Goal: Use online tool/utility: Utilize a website feature to perform a specific function

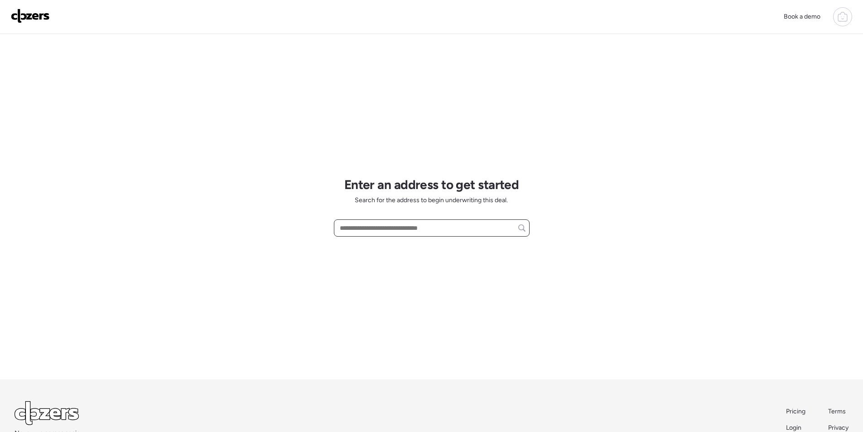
click at [400, 229] on input "text" at bounding box center [432, 228] width 188 height 13
paste input "******"
type input "******"
click at [400, 229] on input "******" at bounding box center [432, 228] width 188 height 13
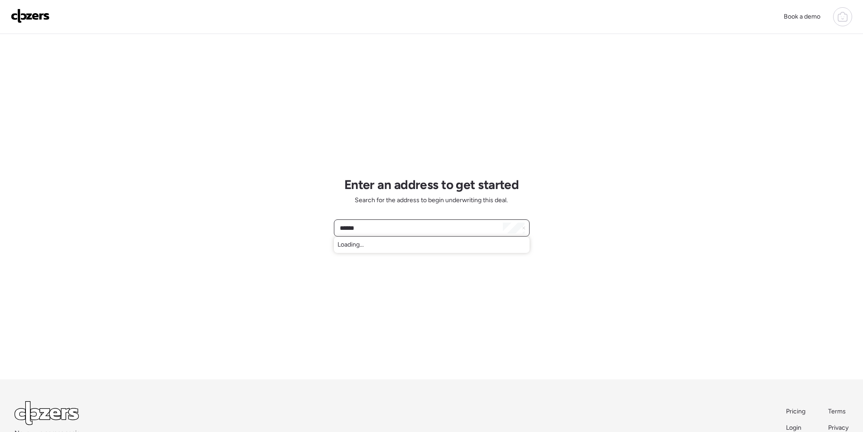
click at [400, 229] on input "******" at bounding box center [432, 228] width 188 height 13
click at [392, 227] on input "text" at bounding box center [432, 228] width 188 height 13
paste input "**********"
click at [387, 247] on span "6750 W Zoe Ella Way, Peoria, AZ, 85382" at bounding box center [393, 244] width 110 height 9
type input "**********"
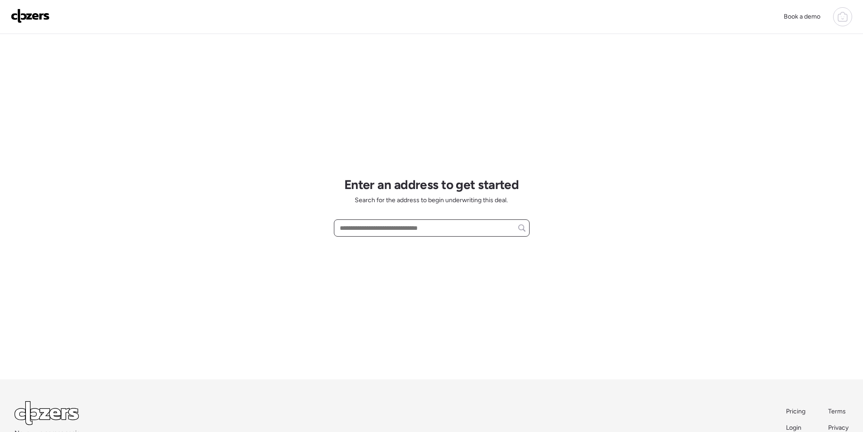
click at [443, 226] on input "text" at bounding box center [432, 228] width 188 height 13
paste input "**********"
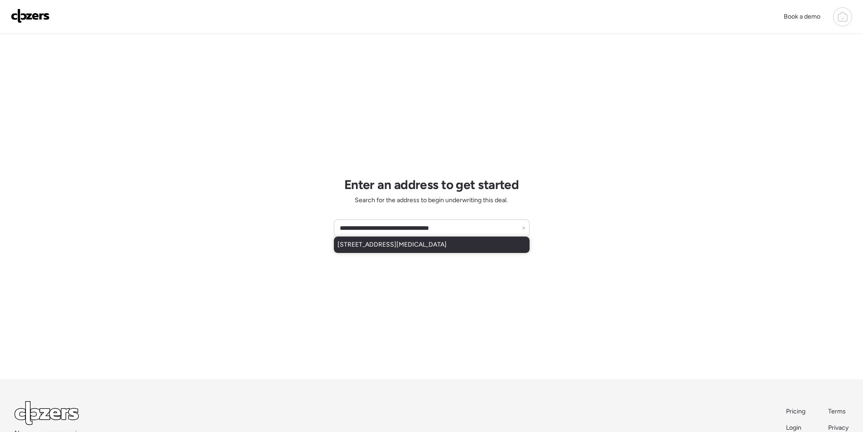
click at [400, 243] on span "[STREET_ADDRESS][MEDICAL_DATA]" at bounding box center [392, 244] width 109 height 9
type input "**********"
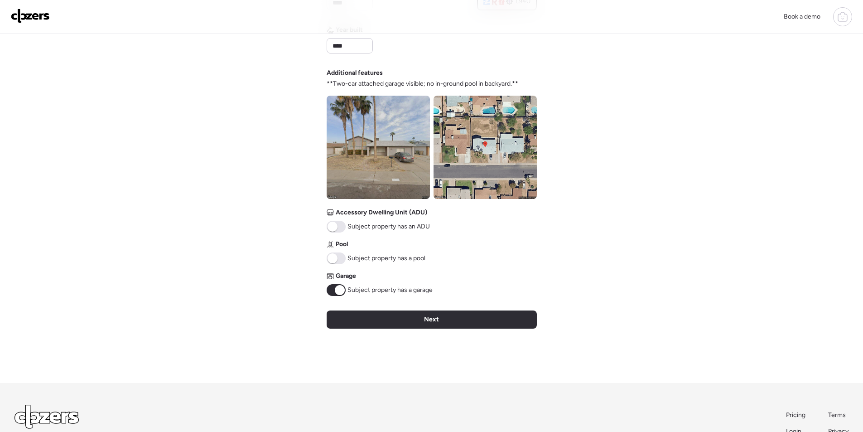
scroll to position [317, 0]
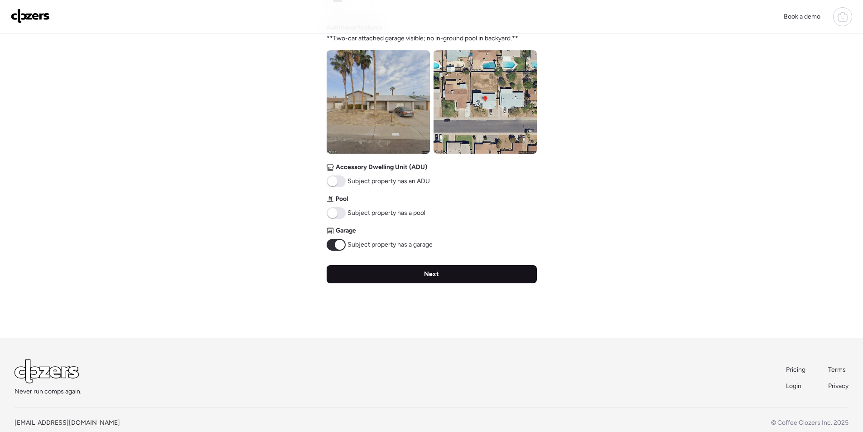
click at [407, 272] on div "Next" at bounding box center [432, 274] width 210 height 18
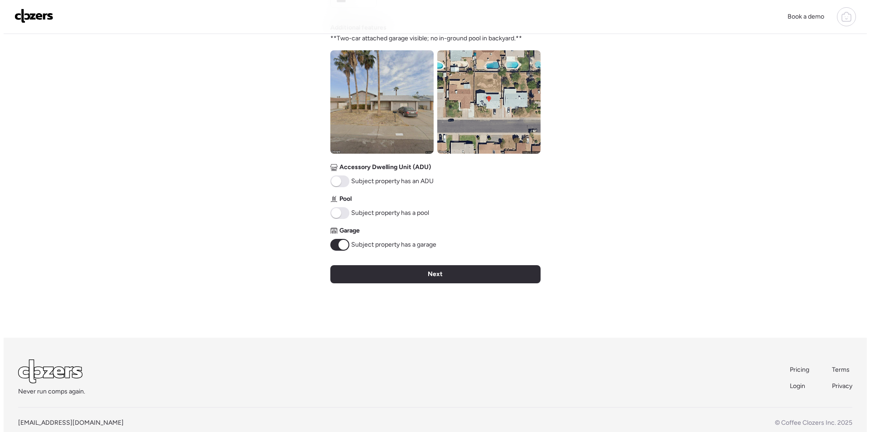
scroll to position [0, 0]
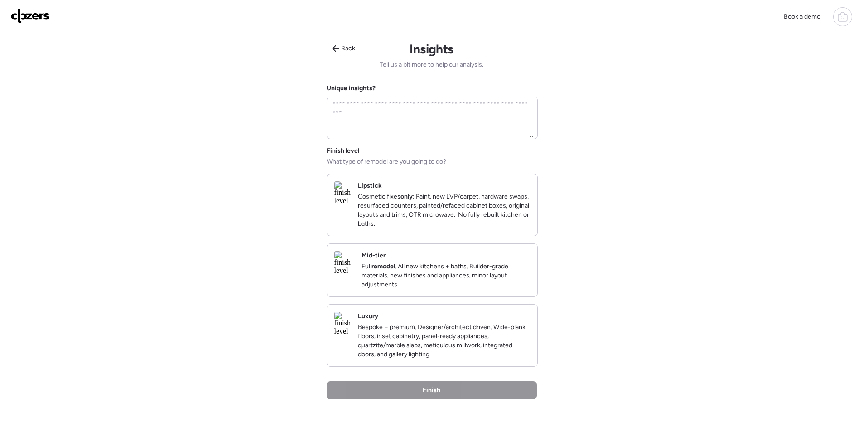
click at [445, 289] on p "Full remodel . All new kitchens + baths. Builder-grade materials, new finishes …" at bounding box center [446, 275] width 169 height 27
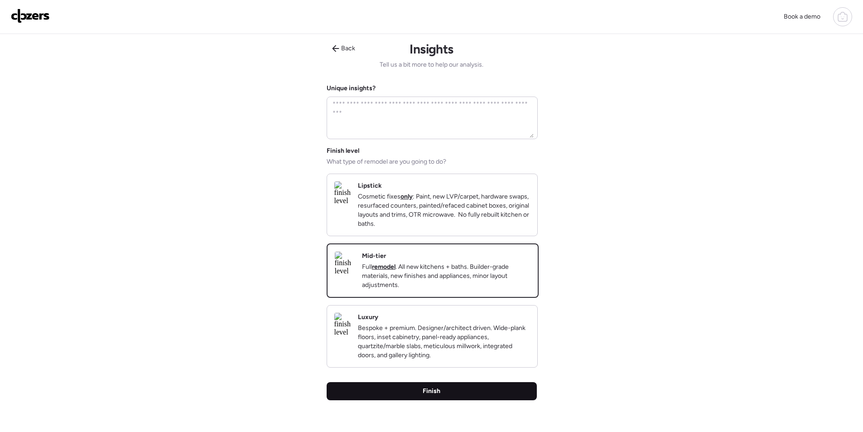
click at [441, 400] on div "Finish" at bounding box center [432, 391] width 210 height 18
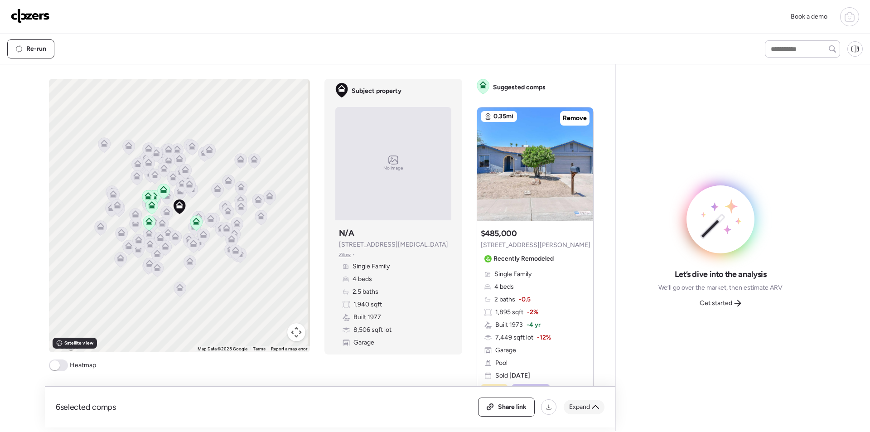
click at [582, 403] on span "Expand" at bounding box center [579, 406] width 21 height 9
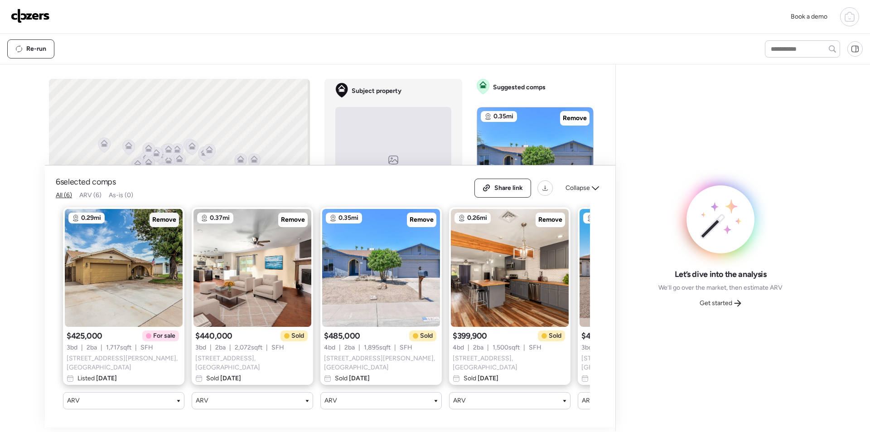
click at [171, 223] on span "Remove" at bounding box center [164, 219] width 24 height 9
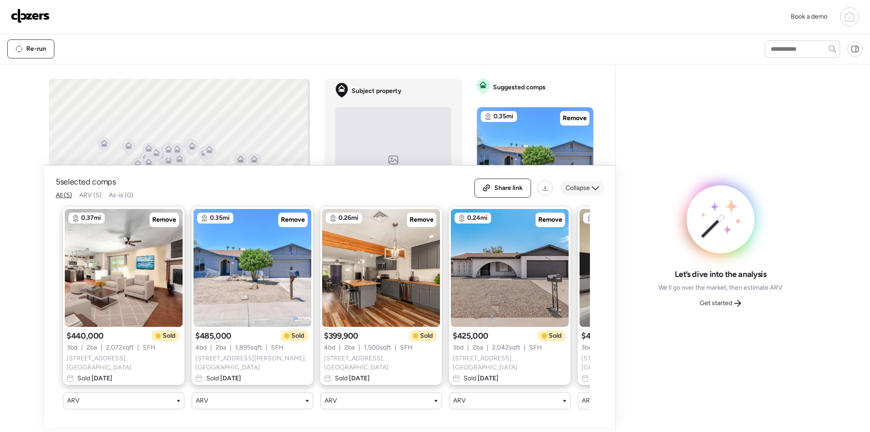
click at [582, 184] on div "Collapse" at bounding box center [582, 188] width 44 height 15
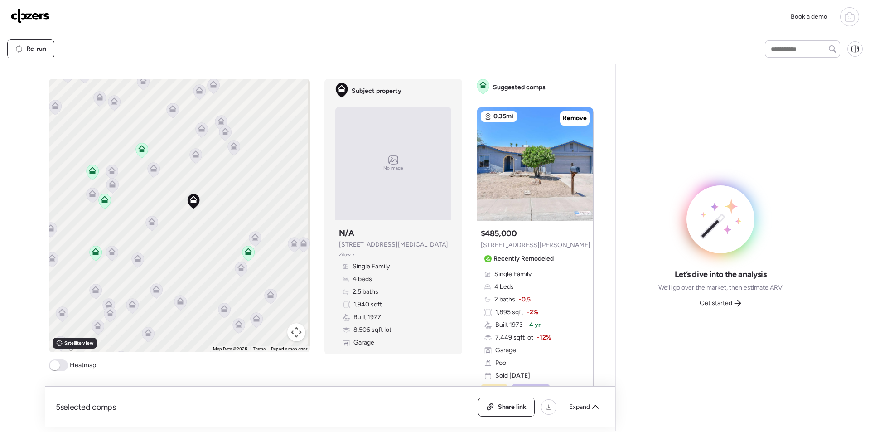
click at [148, 221] on icon at bounding box center [151, 221] width 7 height 7
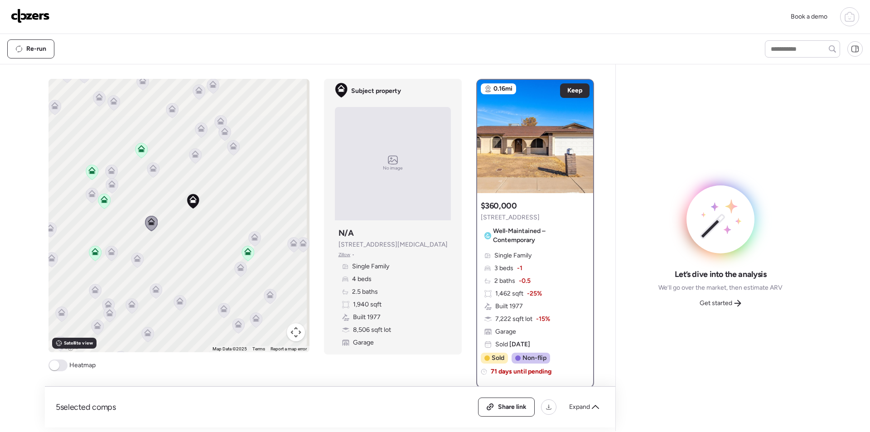
click at [152, 168] on icon at bounding box center [153, 167] width 7 height 4
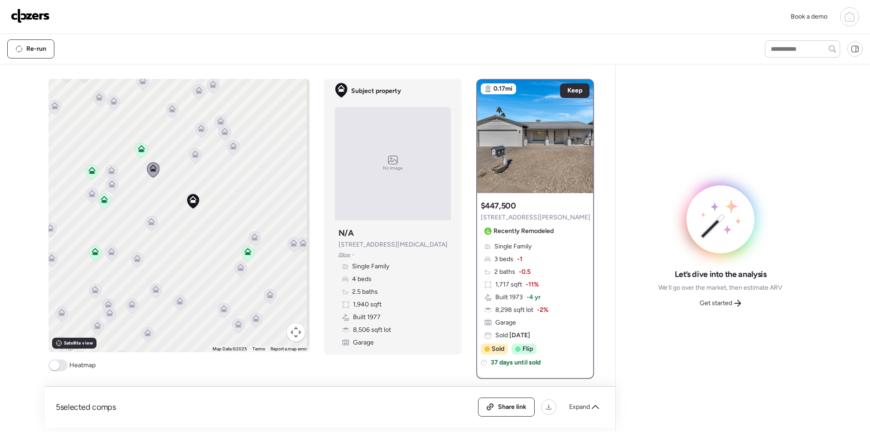
click at [189, 157] on icon at bounding box center [195, 155] width 13 height 15
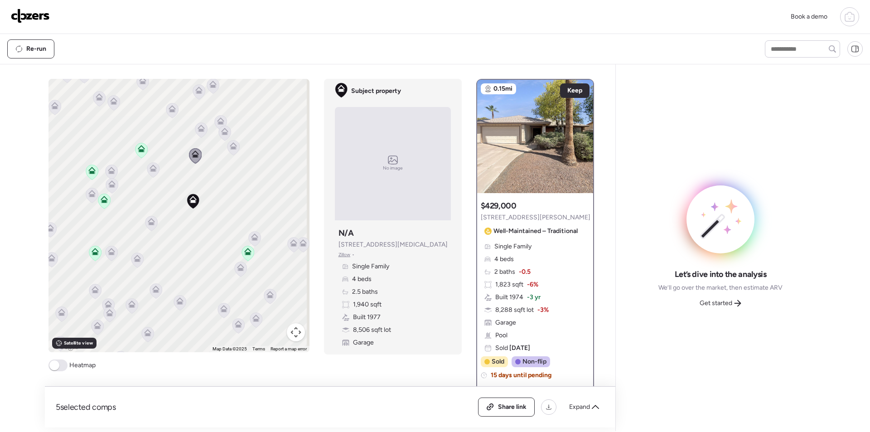
click at [198, 157] on icon at bounding box center [195, 155] width 12 height 15
click at [231, 150] on icon at bounding box center [233, 147] width 12 height 15
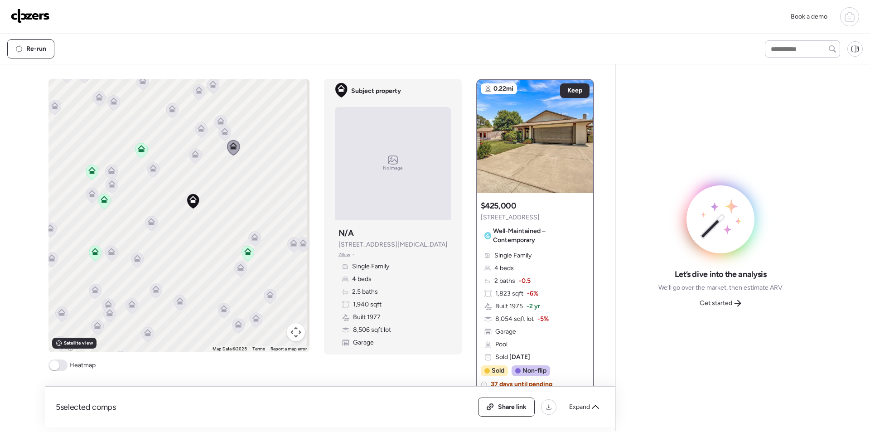
click at [255, 234] on icon at bounding box center [254, 238] width 12 height 15
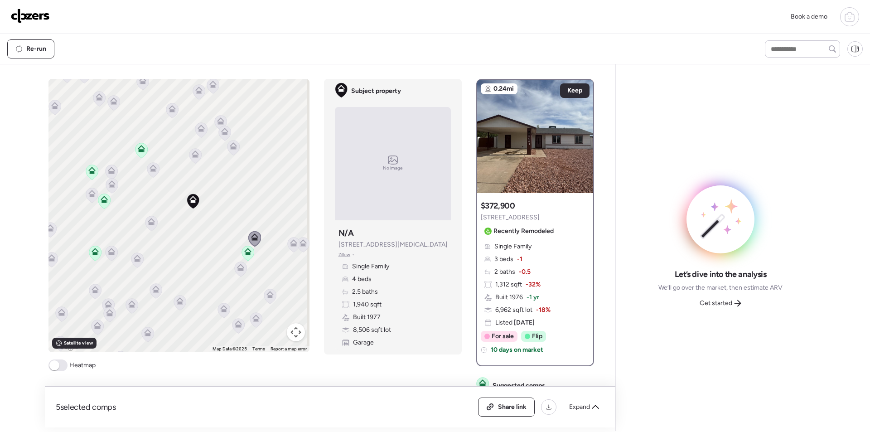
click at [237, 277] on div at bounding box center [240, 270] width 13 height 17
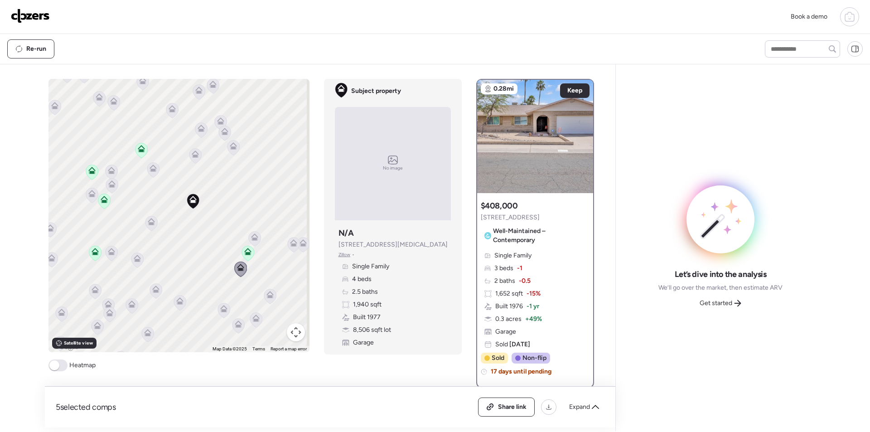
click at [248, 236] on icon at bounding box center [254, 238] width 12 height 15
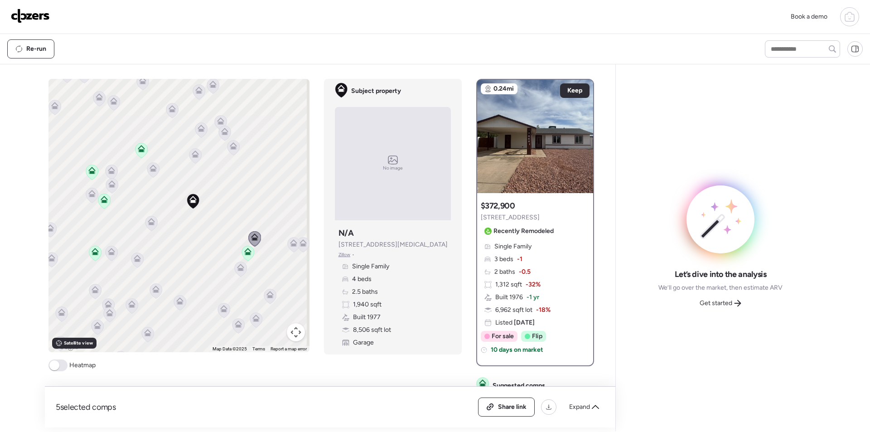
click at [237, 268] on icon at bounding box center [240, 266] width 7 height 4
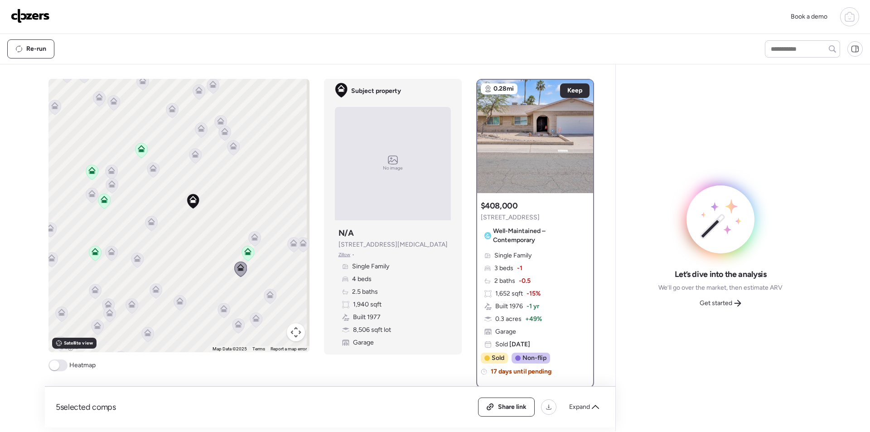
click at [152, 223] on icon at bounding box center [151, 223] width 12 height 15
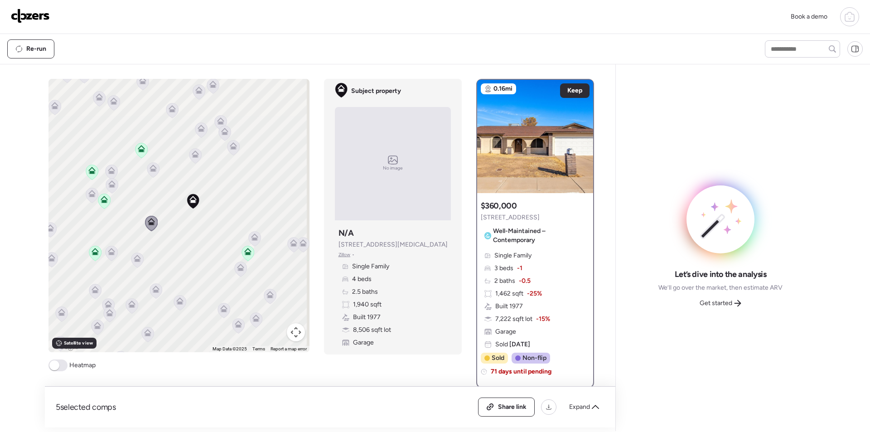
click at [111, 248] on icon at bounding box center [111, 251] width 7 height 7
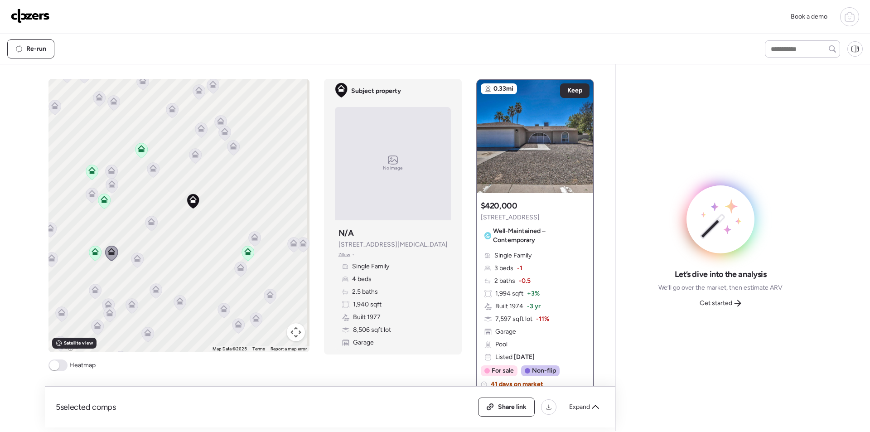
click at [91, 190] on icon at bounding box center [91, 193] width 7 height 7
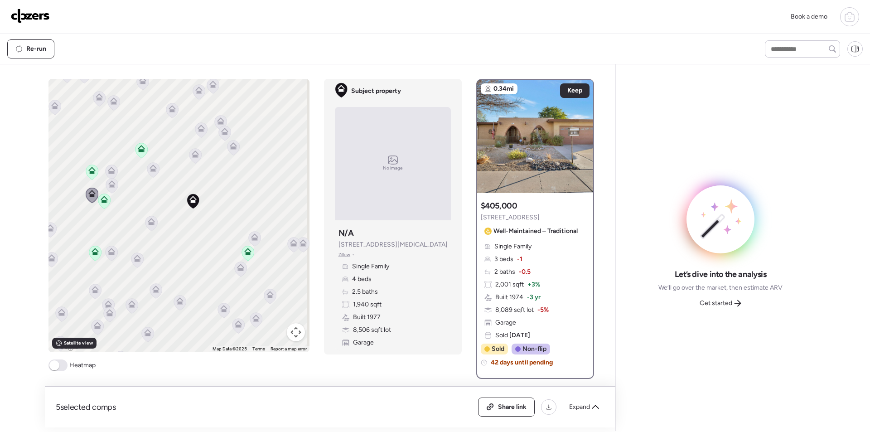
drag, startPoint x: 105, startPoint y: 170, endPoint x: 106, endPoint y: 178, distance: 7.8
click at [108, 170] on icon at bounding box center [111, 170] width 7 height 7
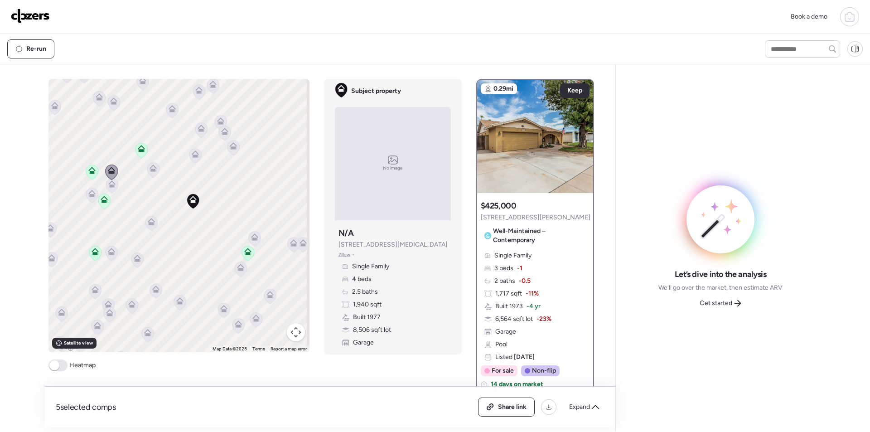
click at [109, 186] on icon at bounding box center [112, 185] width 6 height 3
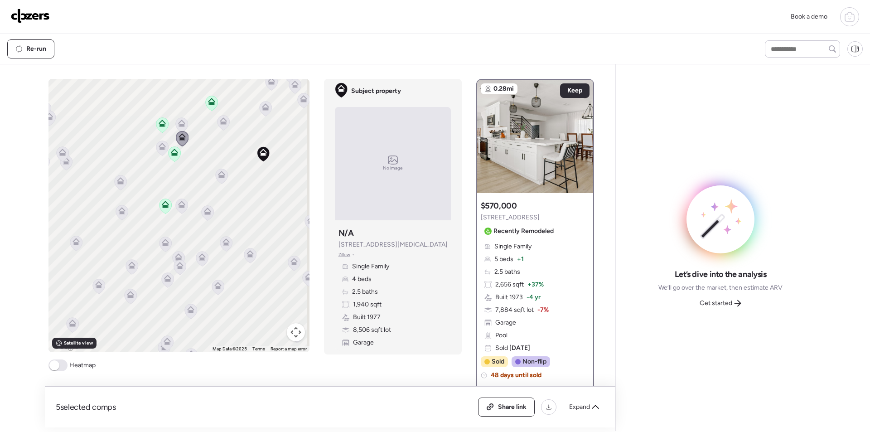
drag, startPoint x: 199, startPoint y: 221, endPoint x: 193, endPoint y: 199, distance: 22.1
click at [193, 199] on div "To activate drag with keyboard, press Alt + Enter. Once in keyboard drag state,…" at bounding box center [178, 215] width 261 height 273
click at [224, 249] on icon at bounding box center [226, 243] width 12 height 15
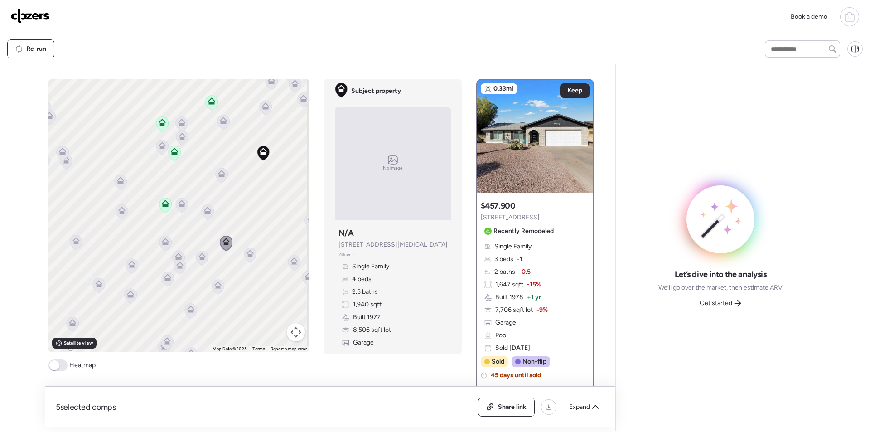
click at [165, 242] on icon at bounding box center [165, 241] width 7 height 7
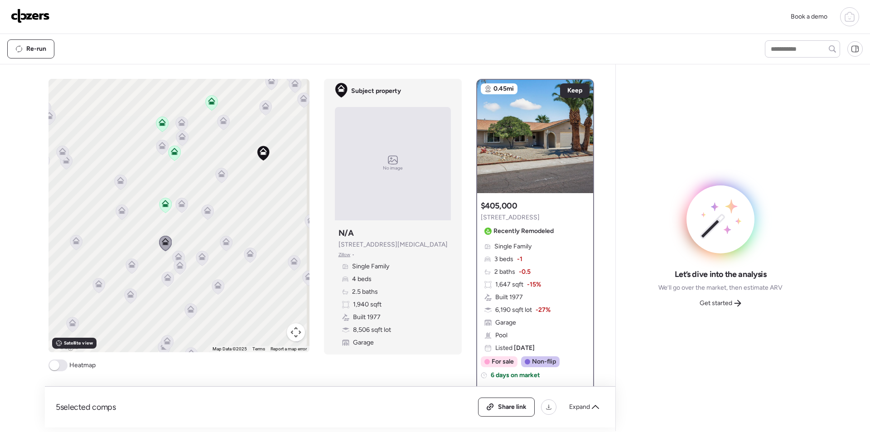
click at [175, 257] on icon at bounding box center [178, 255] width 7 height 4
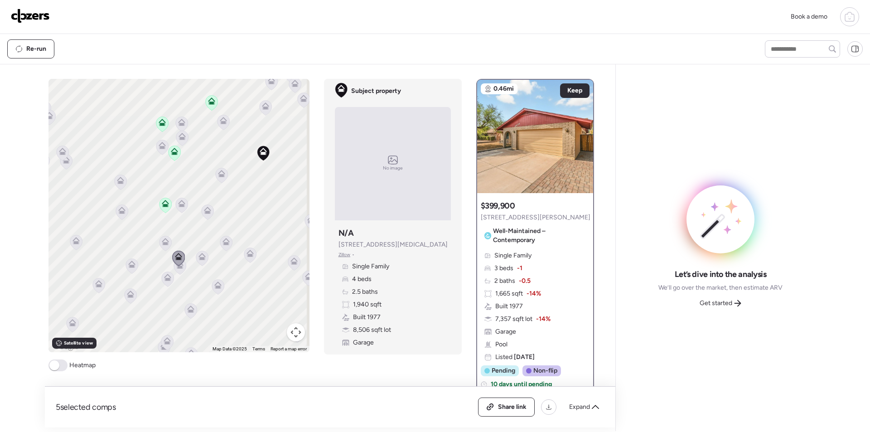
click at [176, 270] on icon at bounding box center [180, 266] width 12 height 15
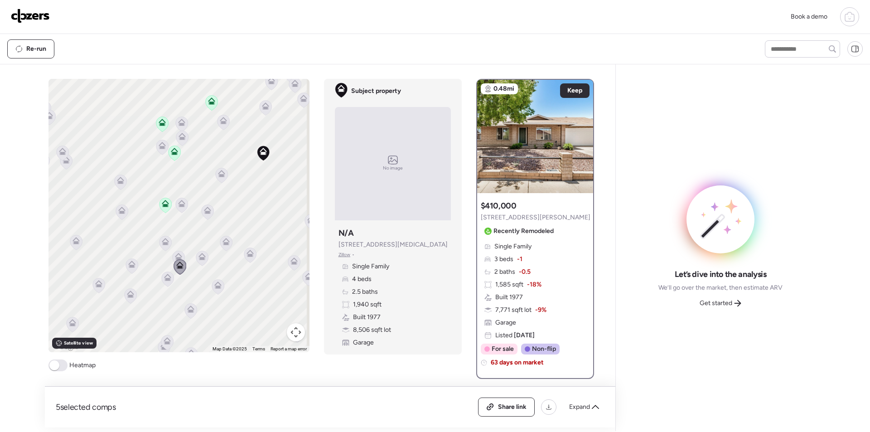
click at [204, 264] on icon at bounding box center [202, 258] width 13 height 15
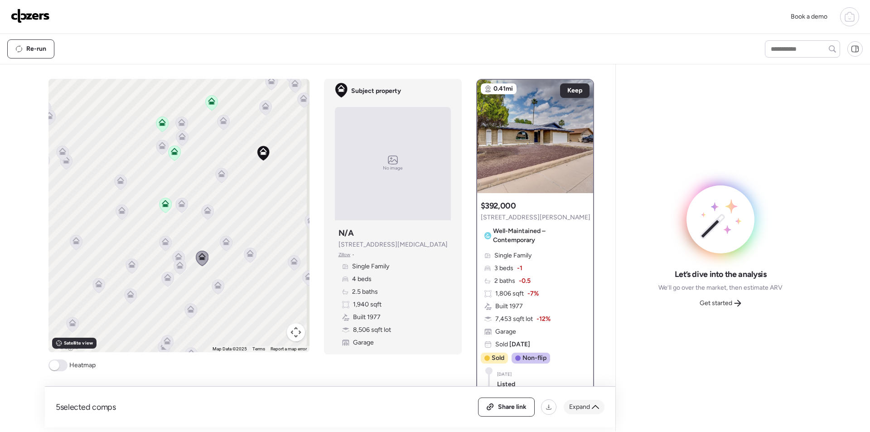
click at [586, 407] on span "Expand" at bounding box center [579, 406] width 21 height 9
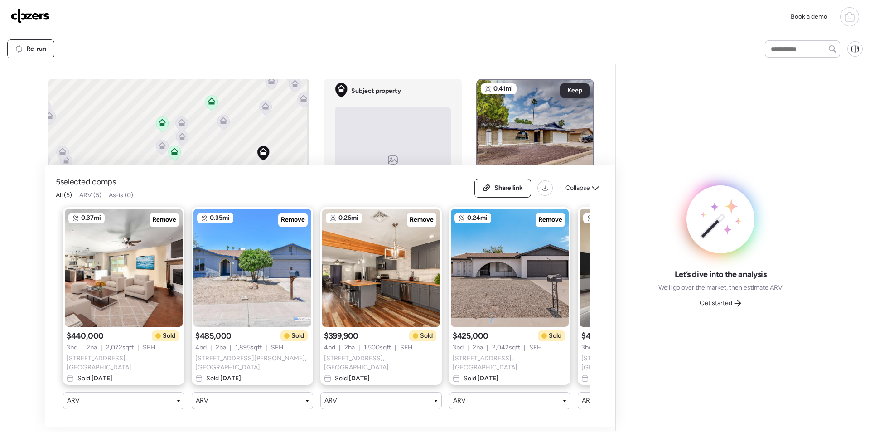
scroll to position [0, 116]
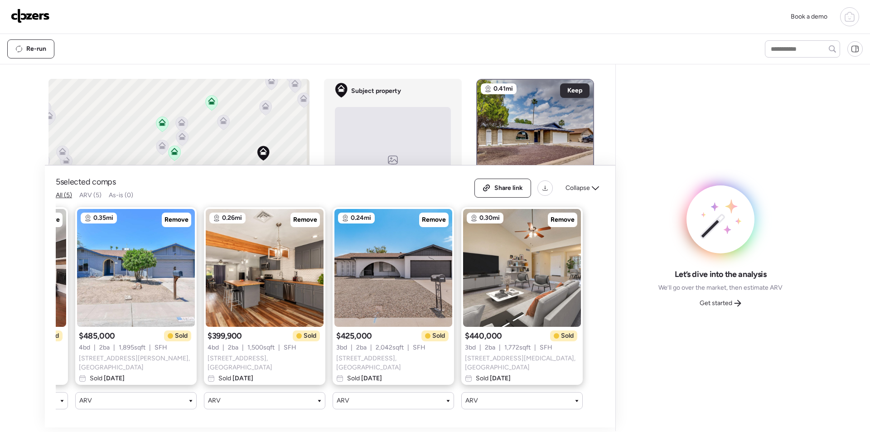
click at [717, 312] on div "Let’s dive into the analysis We’ll go over the market, then estimate ARV Get st…" at bounding box center [720, 248] width 195 height 352
click at [715, 305] on span "Get started" at bounding box center [716, 303] width 33 height 9
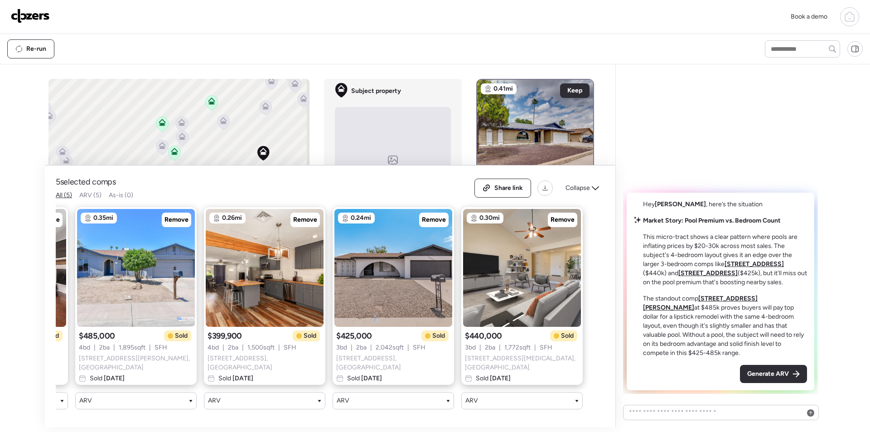
scroll to position [0, 0]
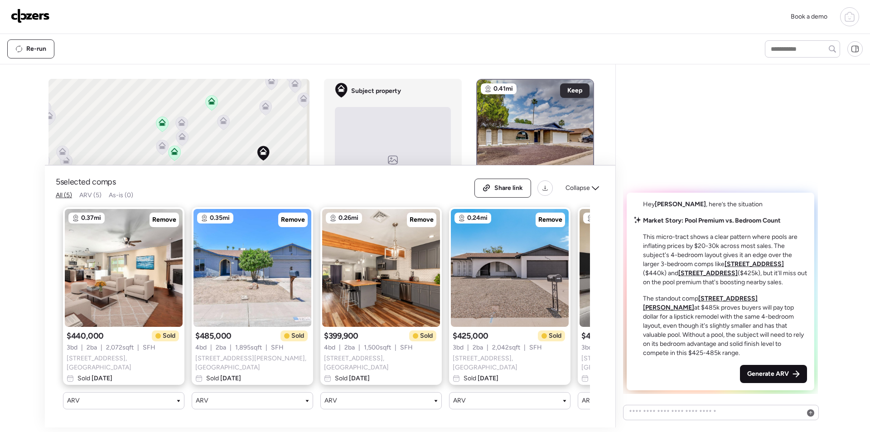
click at [763, 373] on span "Generate ARV" at bounding box center [768, 373] width 42 height 9
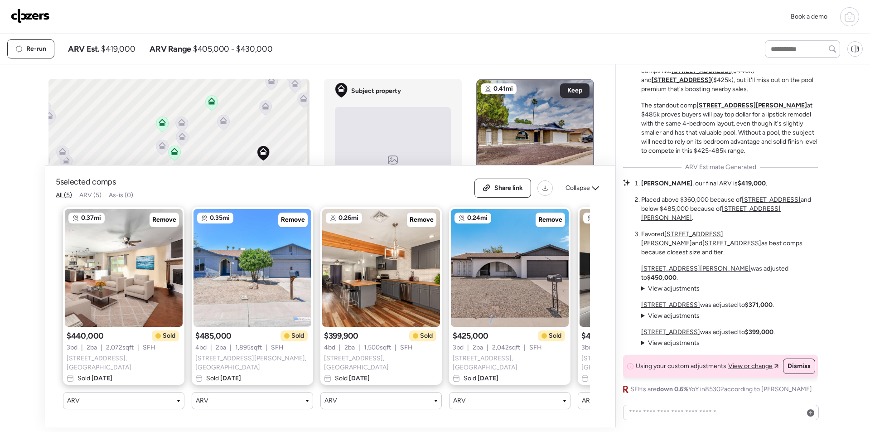
click at [117, 53] on span "$419,000" at bounding box center [118, 49] width 34 height 11
copy span "419,000"
click at [489, 185] on div "Share link" at bounding box center [503, 188] width 56 height 18
